Goal: Information Seeking & Learning: Find specific fact

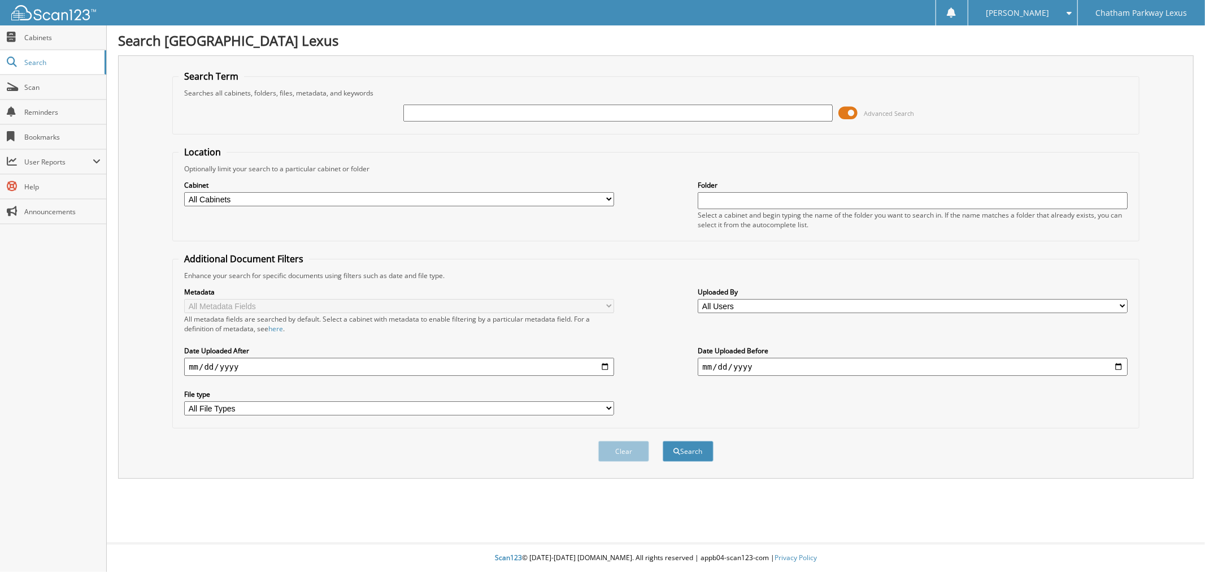
click at [471, 105] on input "text" at bounding box center [617, 113] width 429 height 17
type input "lp8791"
click at [663, 441] on button "Search" at bounding box center [688, 451] width 51 height 21
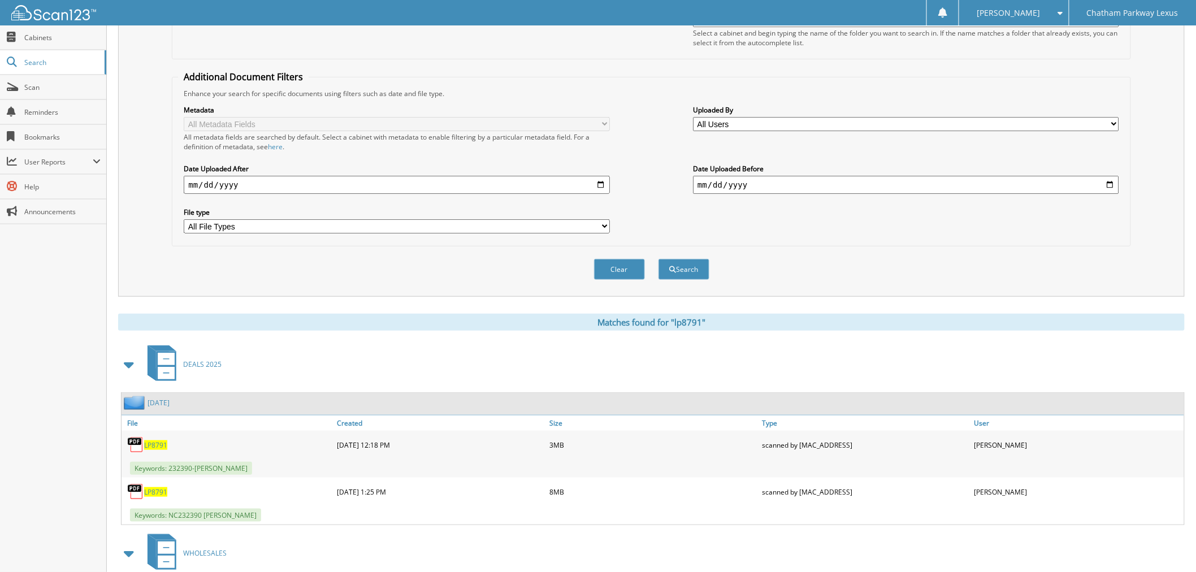
scroll to position [188, 0]
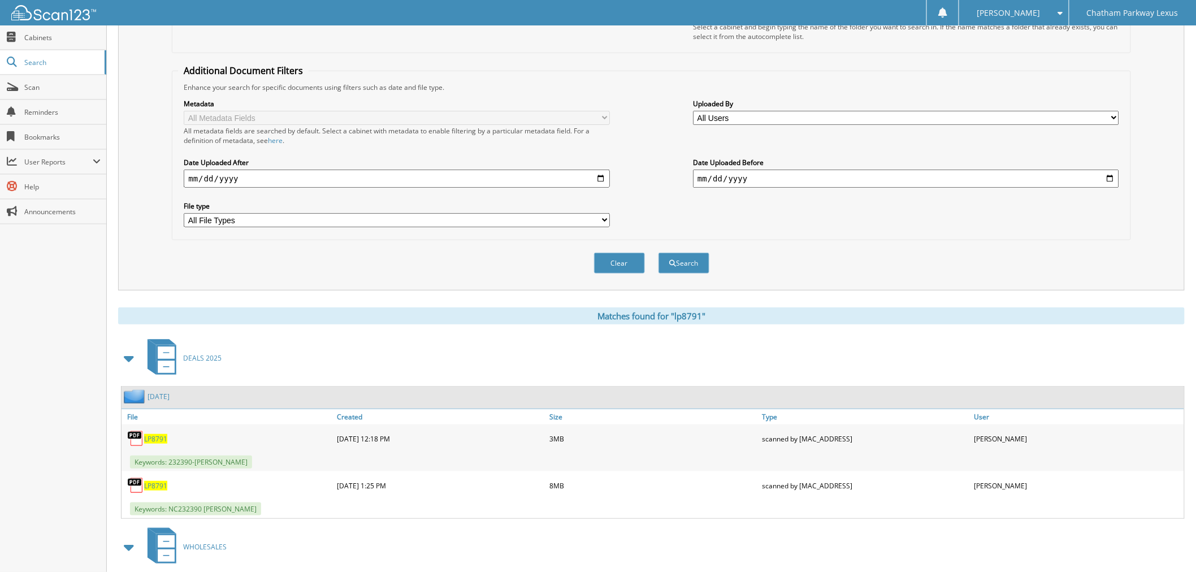
click at [157, 481] on span "LP8791" at bounding box center [155, 486] width 23 height 10
